Goal: Transaction & Acquisition: Purchase product/service

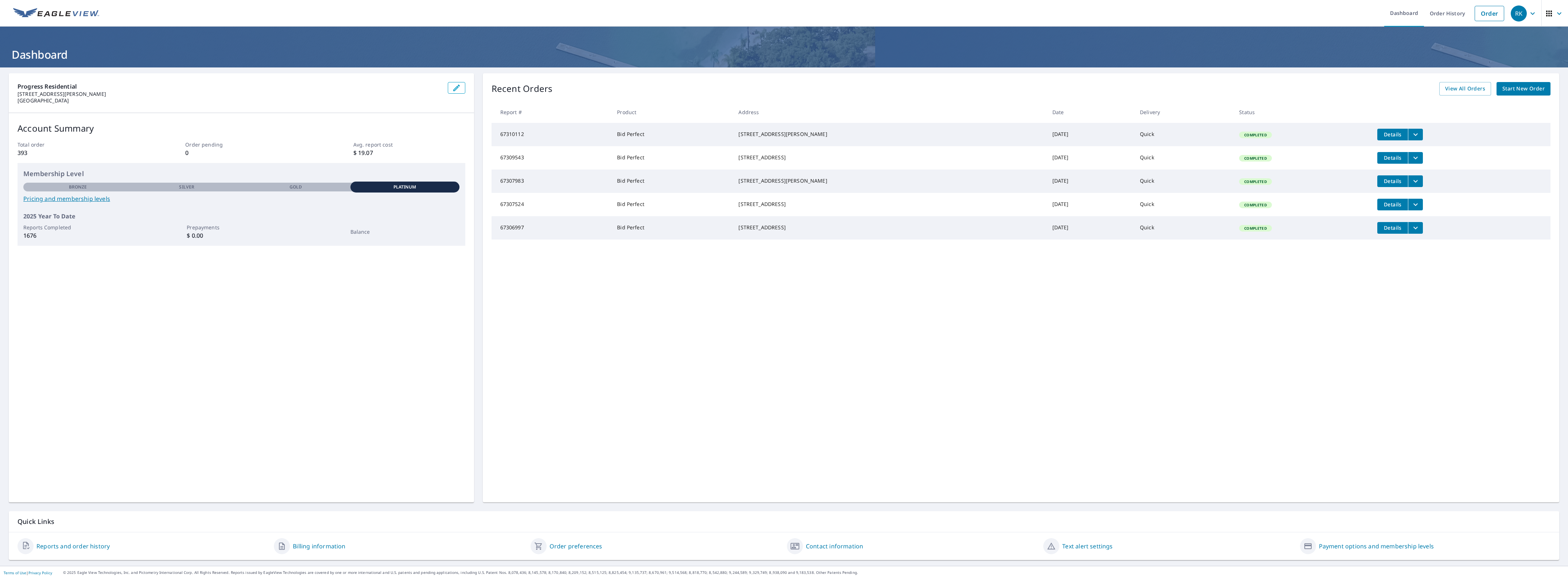
click at [1506, 89] on span "Start New Order" at bounding box center [1523, 88] width 42 height 9
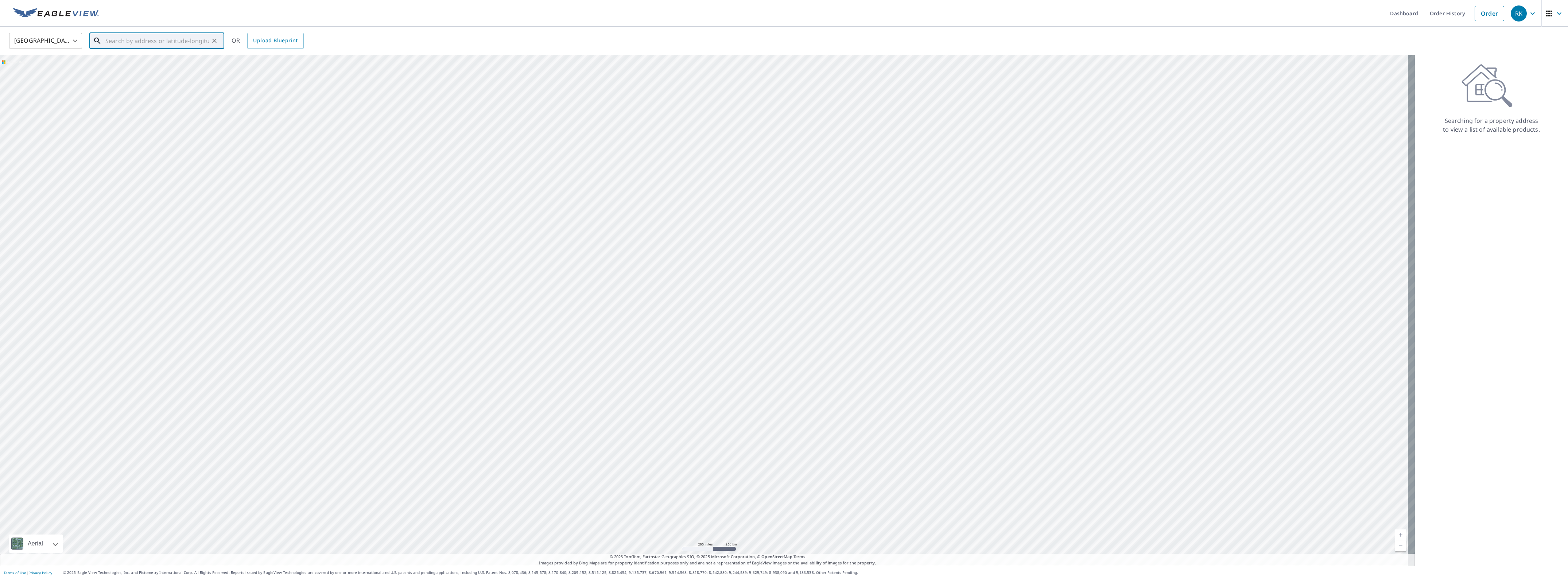
paste input "[STREET_ADDRESS]"
click at [136, 65] on span "[STREET_ADDRESS]" at bounding box center [161, 62] width 114 height 9
type input "[STREET_ADDRESS]"
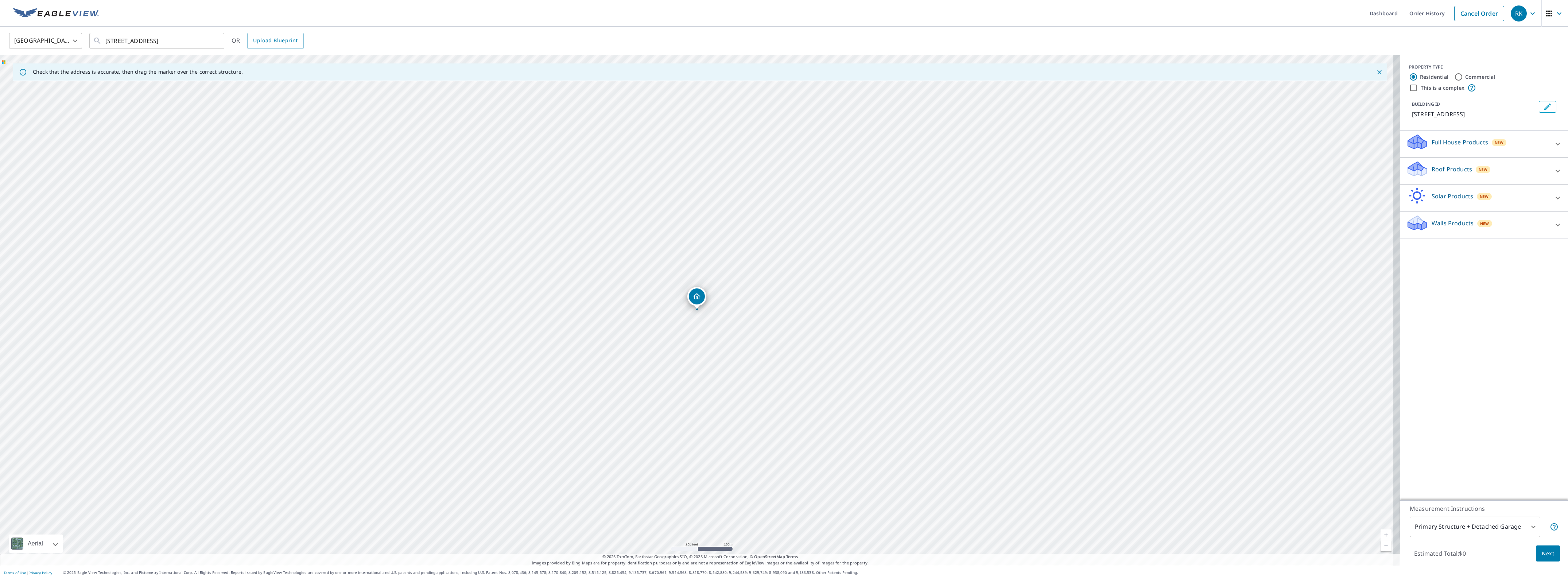
click at [1494, 167] on div "Roof Products New" at bounding box center [1477, 171] width 143 height 21
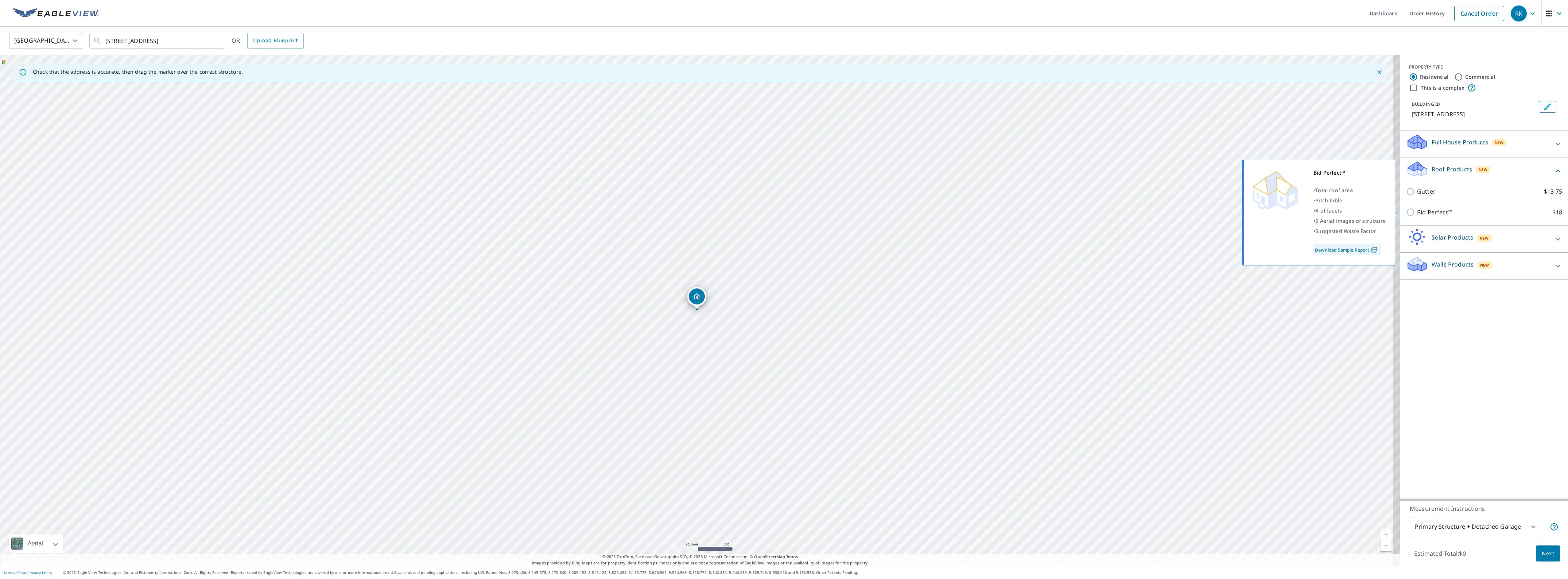
click at [1429, 213] on p "Bid Perfect™" at bounding box center [1435, 212] width 35 height 9
click at [1417, 213] on input "Bid Perfect™ $18" at bounding box center [1412, 212] width 11 height 9
checkbox input "true"
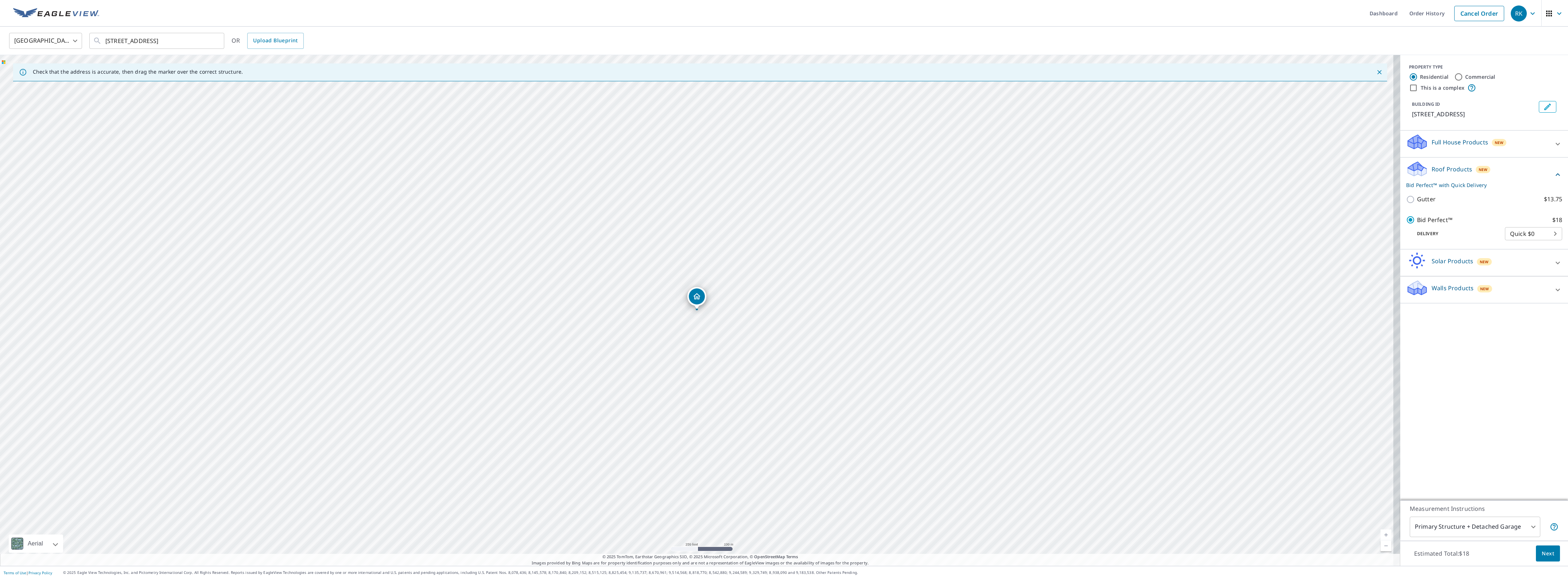
click at [1542, 548] on button "Next" at bounding box center [1548, 553] width 24 height 16
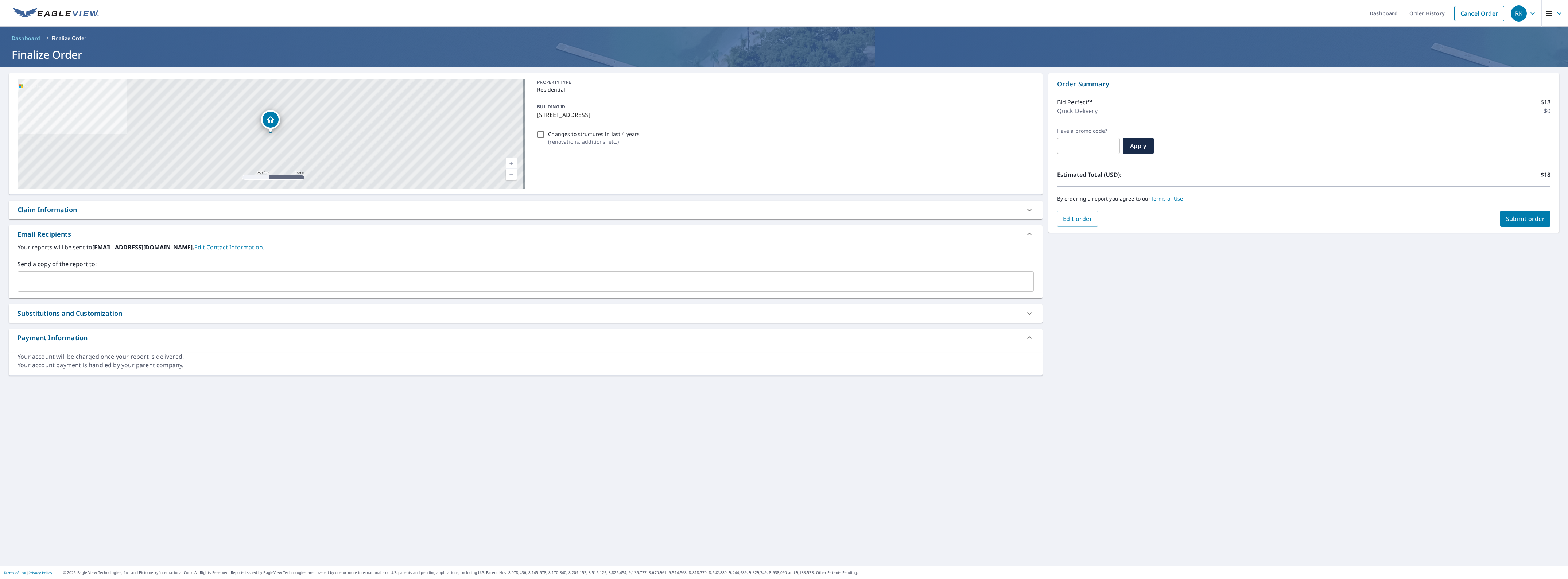
click at [45, 211] on div "Claim Information" at bounding box center [47, 210] width 60 height 10
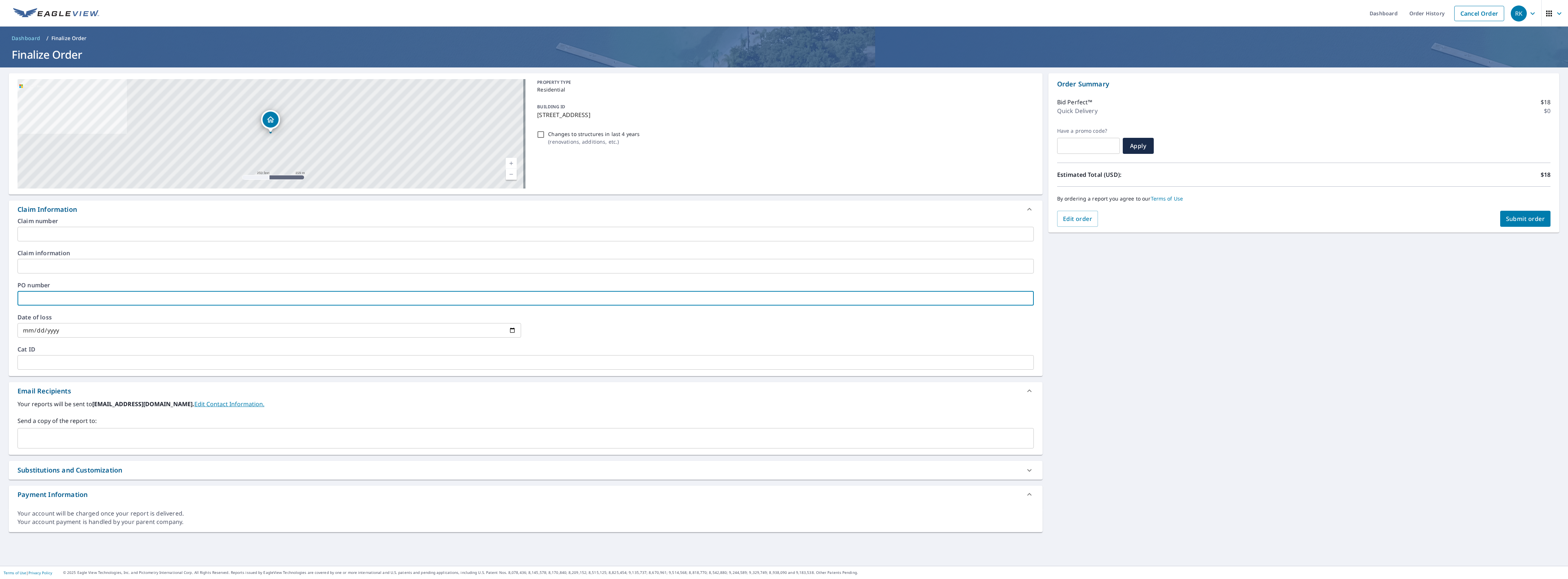
paste input "2506851"
type input "2506851"
click at [54, 231] on input "text" at bounding box center [526, 234] width 1017 height 15
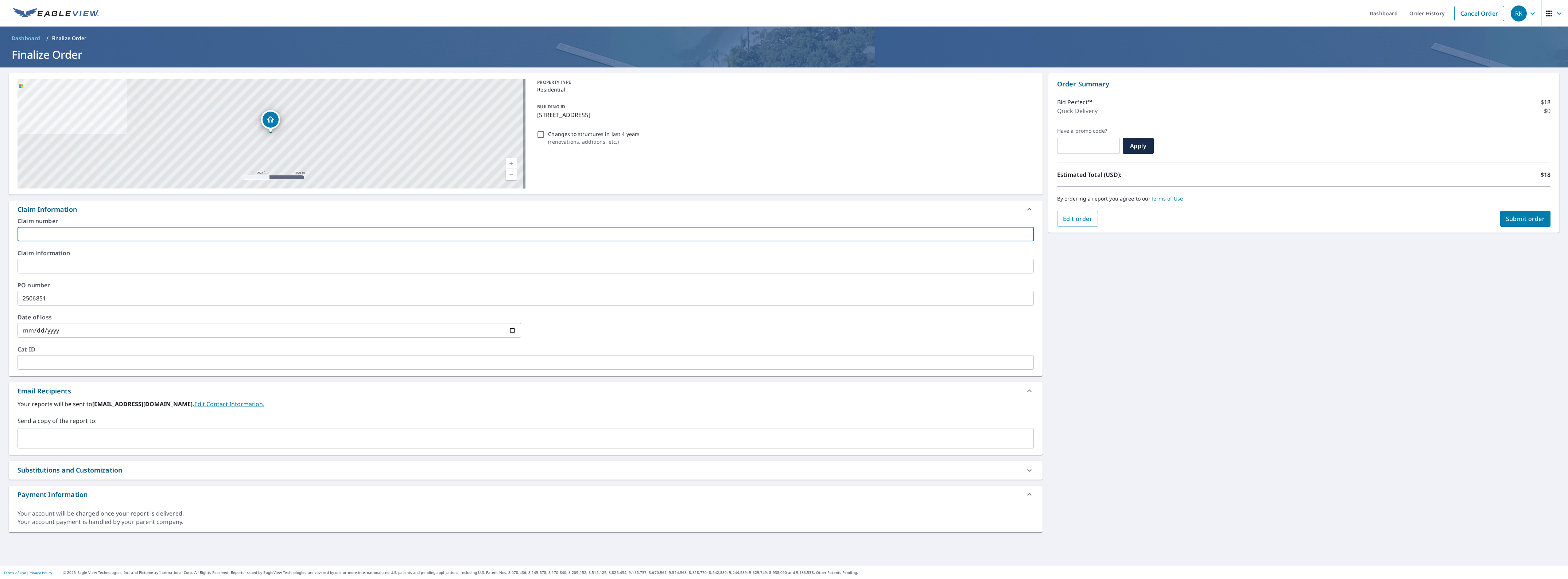
type input "[GEOGRAPHIC_DATA]"
click at [87, 235] on input "[GEOGRAPHIC_DATA]" at bounding box center [526, 234] width 1017 height 15
drag, startPoint x: 9, startPoint y: 232, endPoint x: 0, endPoint y: 230, distance: 9.2
click at [0, 230] on div "[STREET_ADDRESS] Aerial Road A standard road map Aerial A detailed look from ab…" at bounding box center [784, 317] width 1568 height 499
click at [41, 234] on input "text" at bounding box center [526, 234] width 1017 height 15
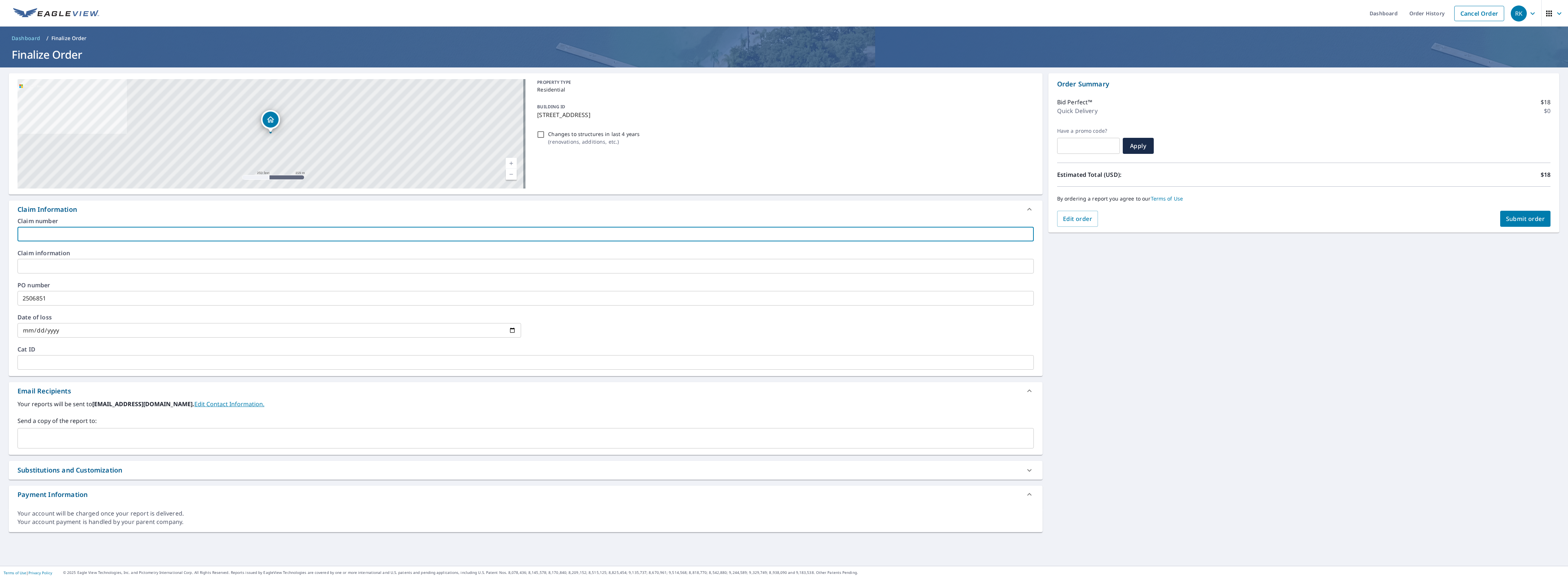
click at [57, 233] on input "text" at bounding box center [526, 234] width 1017 height 15
type input "Orlando"
drag, startPoint x: 1417, startPoint y: 292, endPoint x: 1423, endPoint y: 289, distance: 6.7
click at [1417, 292] on div "[STREET_ADDRESS] Aerial Road A standard road map Aerial A detailed look from ab…" at bounding box center [784, 317] width 1568 height 499
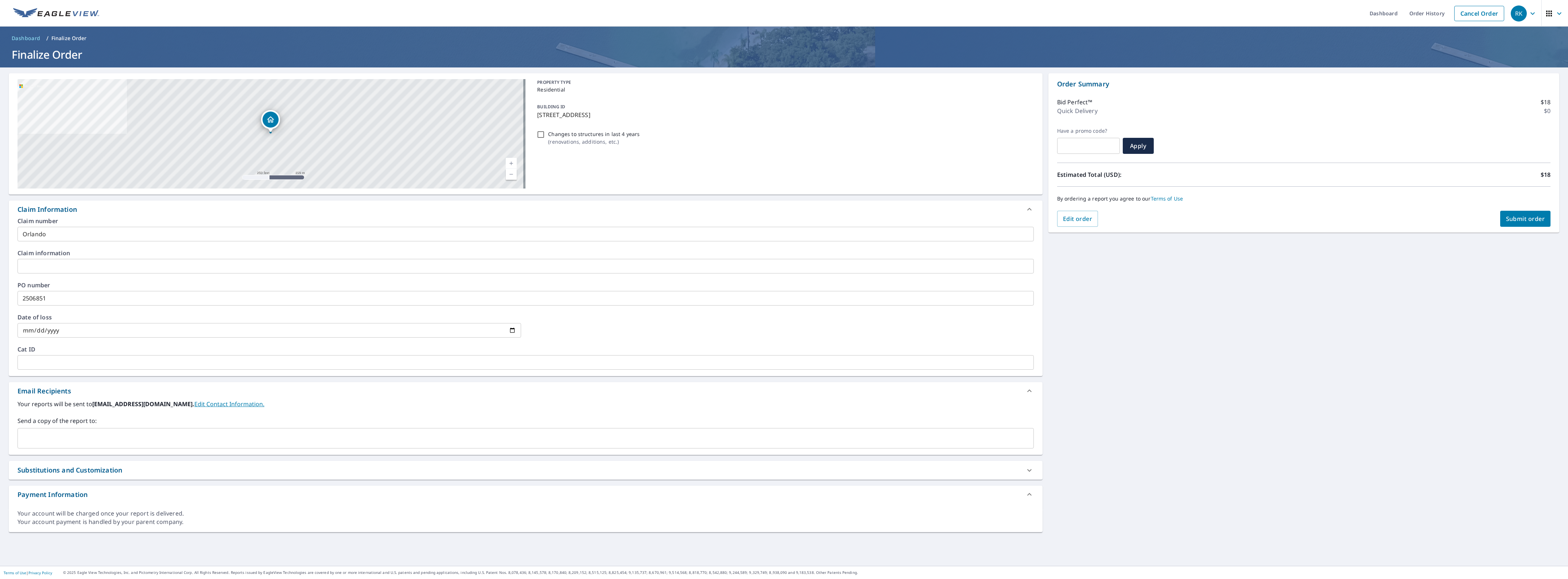
click at [1515, 216] on span "Submit order" at bounding box center [1525, 219] width 39 height 8
